Goal: Task Accomplishment & Management: Complete application form

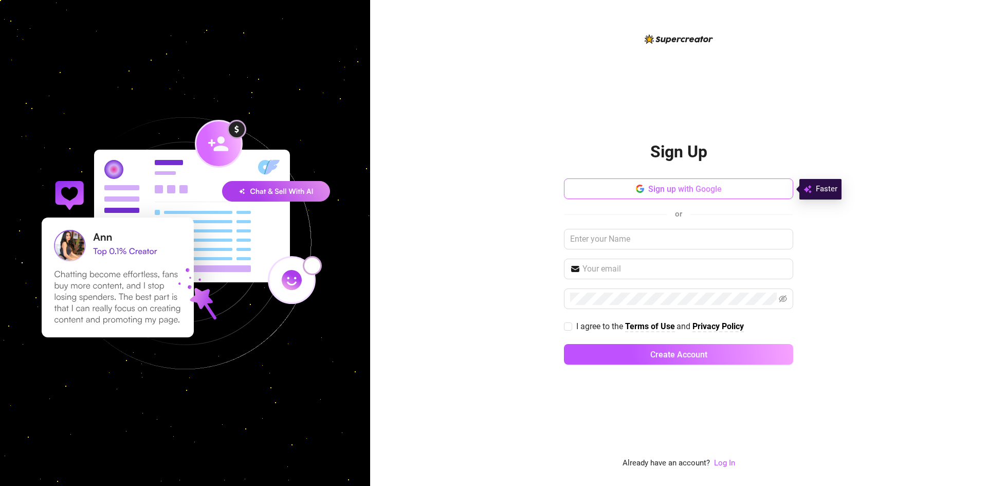
click at [690, 190] on span "Sign up with Google" at bounding box center [685, 189] width 74 height 10
